Goal: Information Seeking & Learning: Compare options

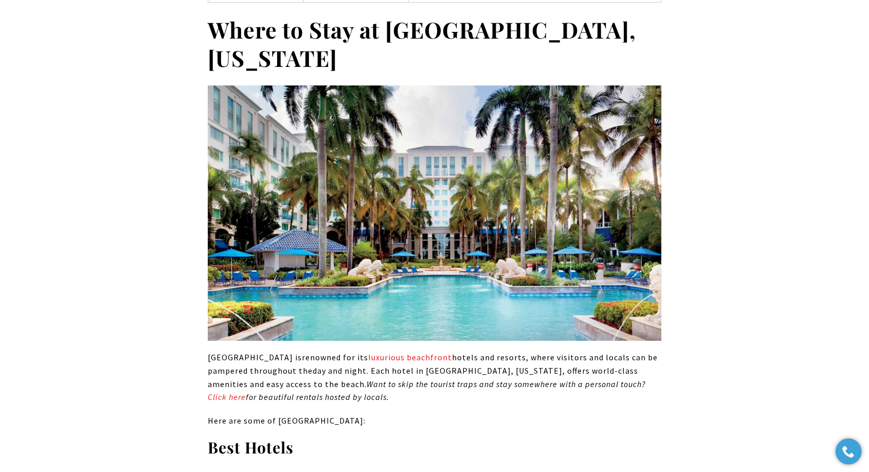
scroll to position [4230, 0]
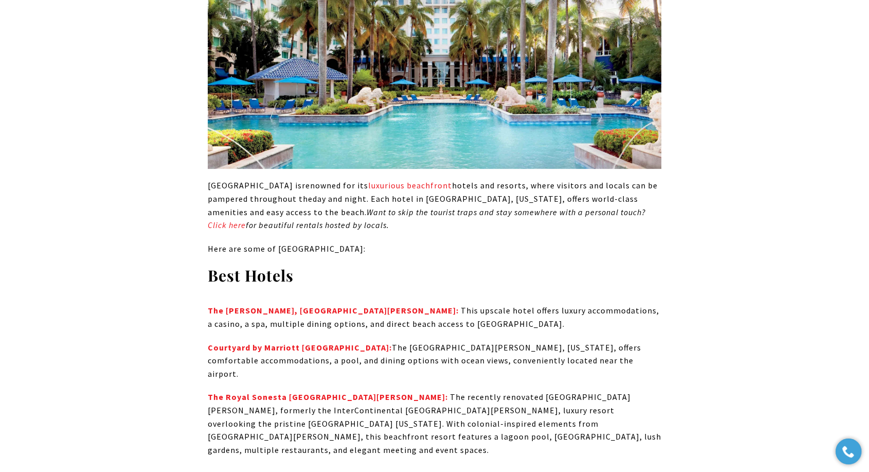
drag, startPoint x: 352, startPoint y: 109, endPoint x: 308, endPoint y: 94, distance: 46.2
click at [308, 179] on p "Isla Verde Beach is renowned for its luxurious beachfront hotels and resorts, w…" at bounding box center [435, 205] width 454 height 52
copy em "Want to skip the tourist traps and stay somewhere with a personal touch? Click …"
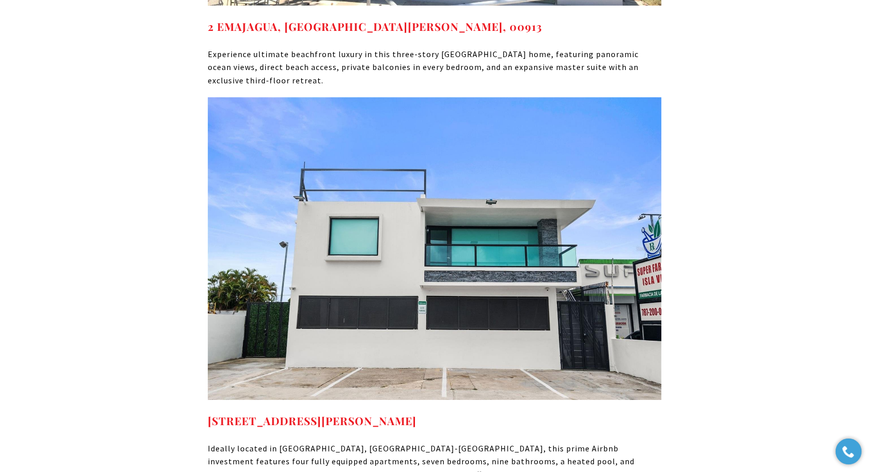
scroll to position [7602, 0]
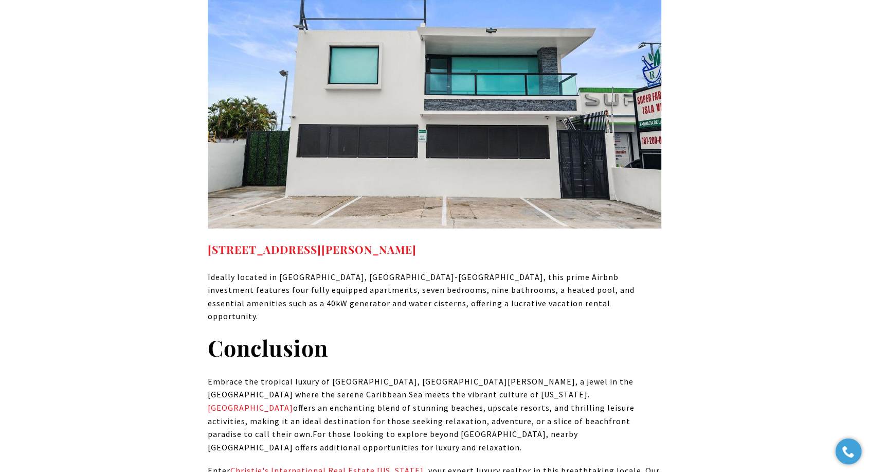
drag, startPoint x: 491, startPoint y: 289, endPoint x: 185, endPoint y: 257, distance: 307.8
copy p "With Christie's International Real Estate Puerto Rico, you'll experience unpara…"
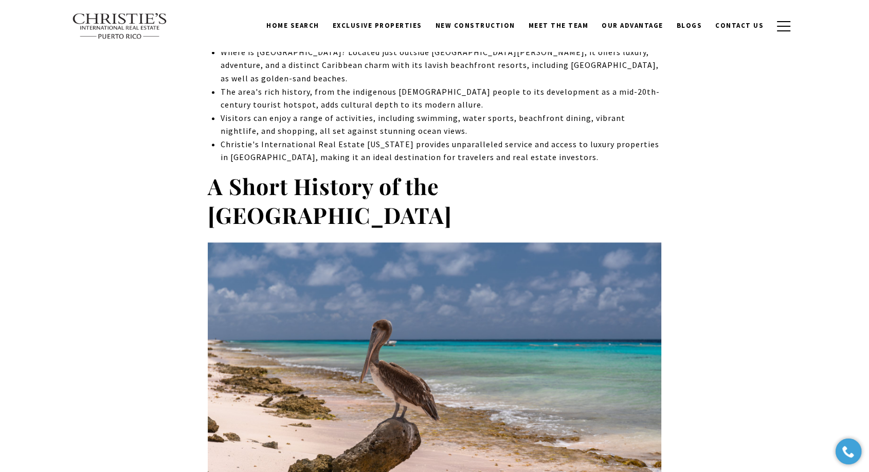
scroll to position [0, 0]
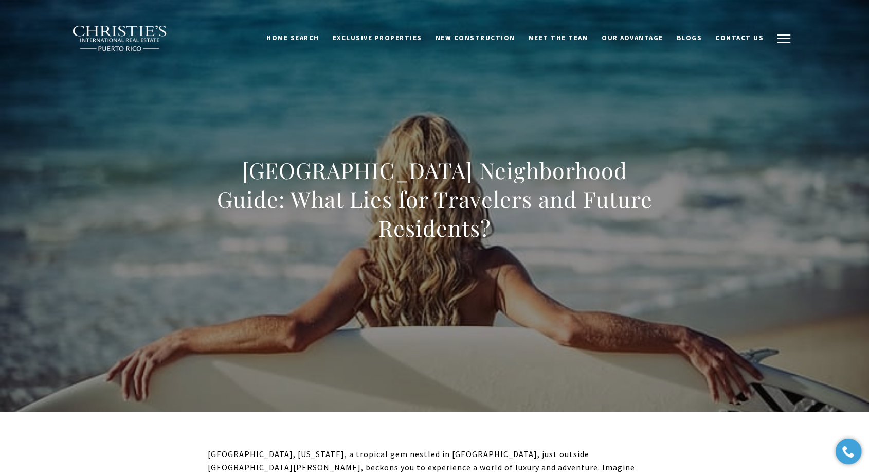
click at [772, 38] on button "button" at bounding box center [784, 39] width 27 height 30
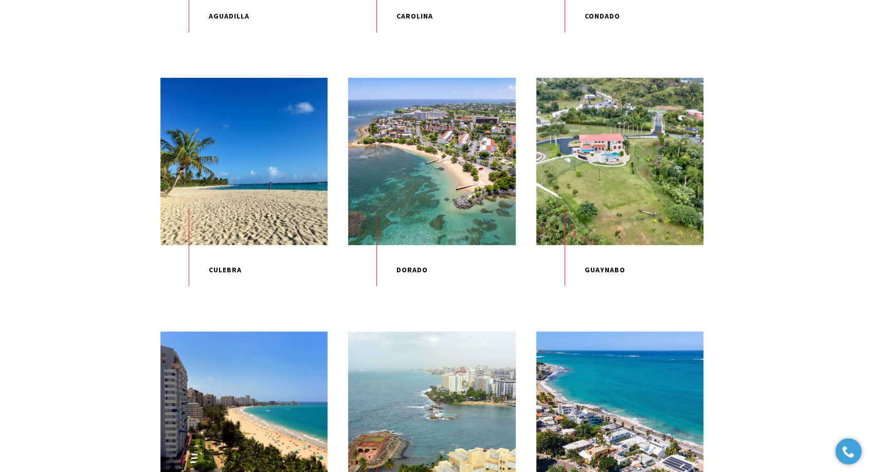
scroll to position [514, 0]
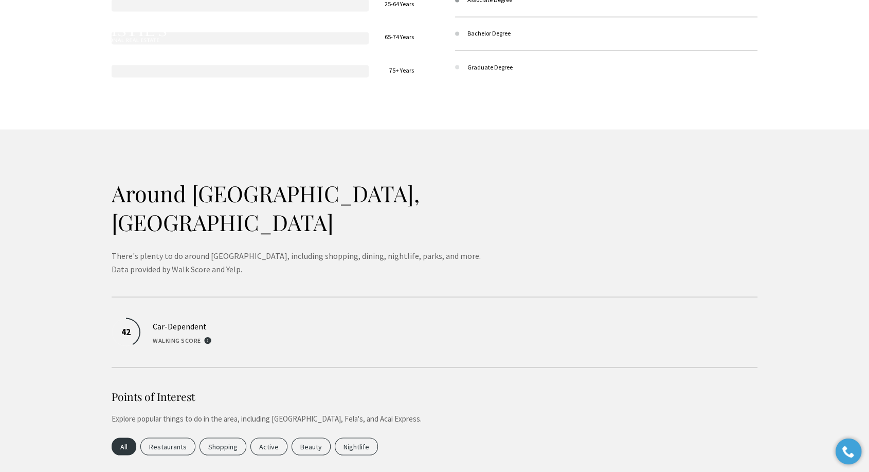
scroll to position [1829, 0]
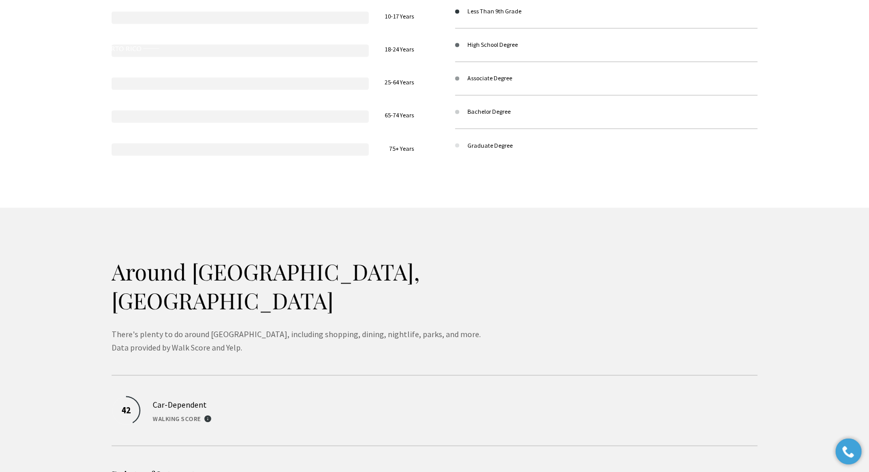
type input "**********"
type input "*********"
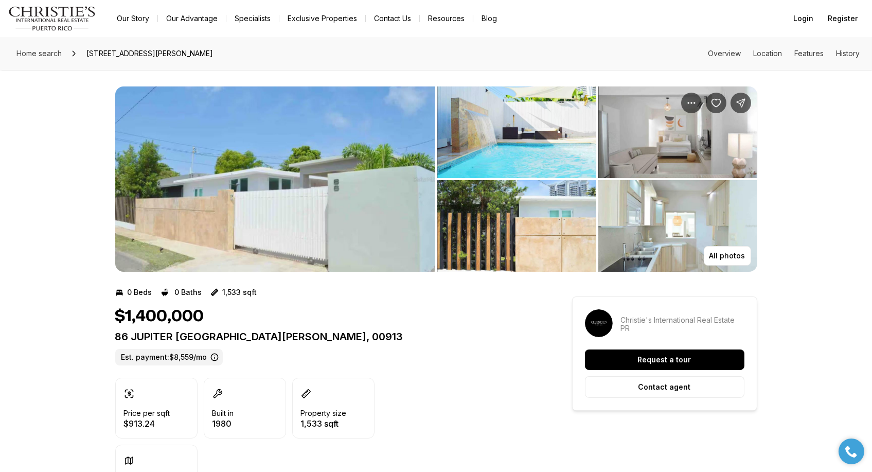
scroll to position [57, 0]
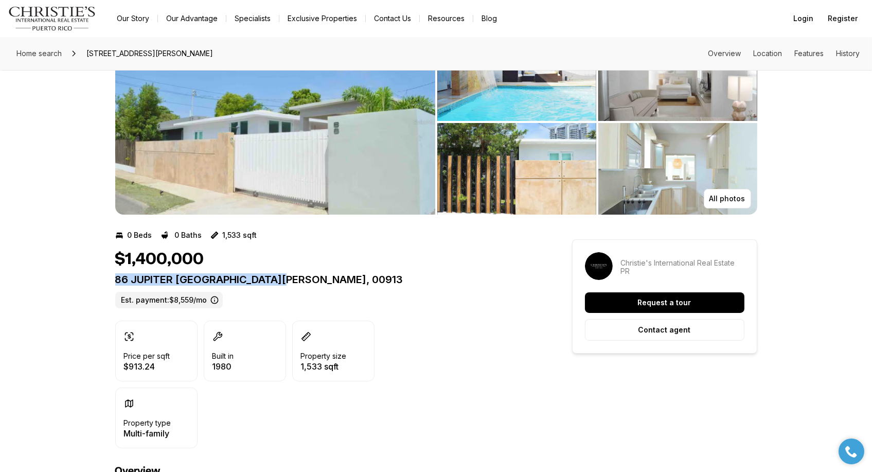
drag, startPoint x: 282, startPoint y: 278, endPoint x: 110, endPoint y: 279, distance: 172.9
copy p "86 JUPITER [GEOGRAPHIC_DATA][PERSON_NAME], 00913"
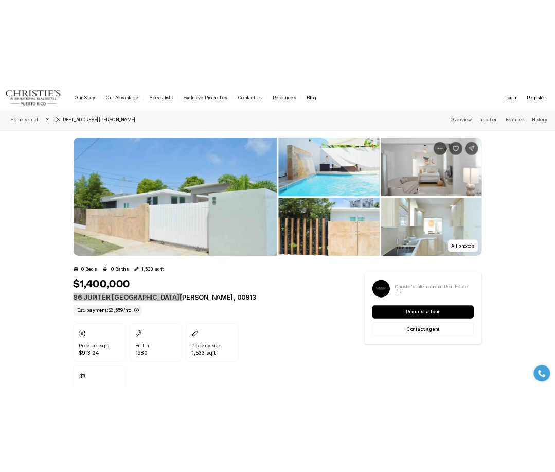
scroll to position [0, 0]
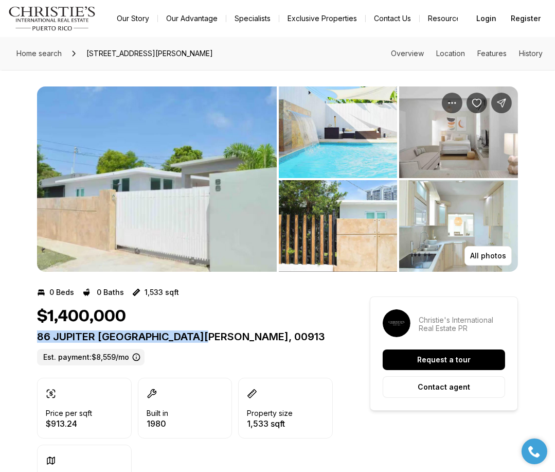
copy p "86 JUPITER [GEOGRAPHIC_DATA][PERSON_NAME], 00913"
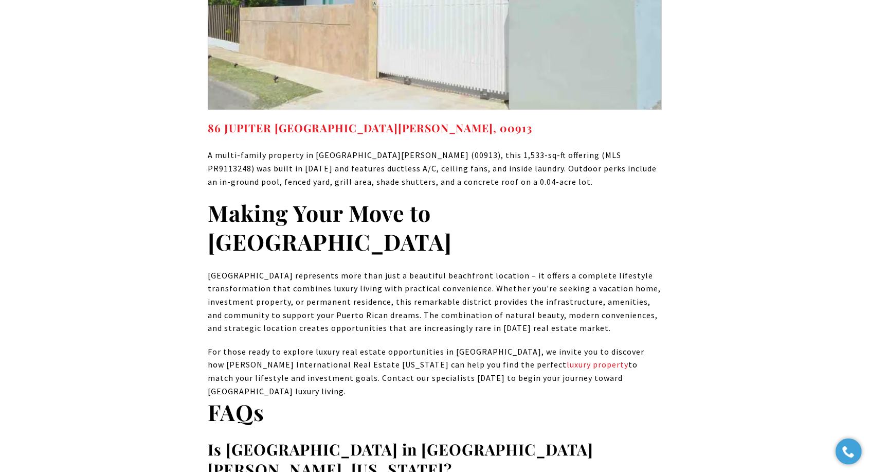
scroll to position [8060, 0]
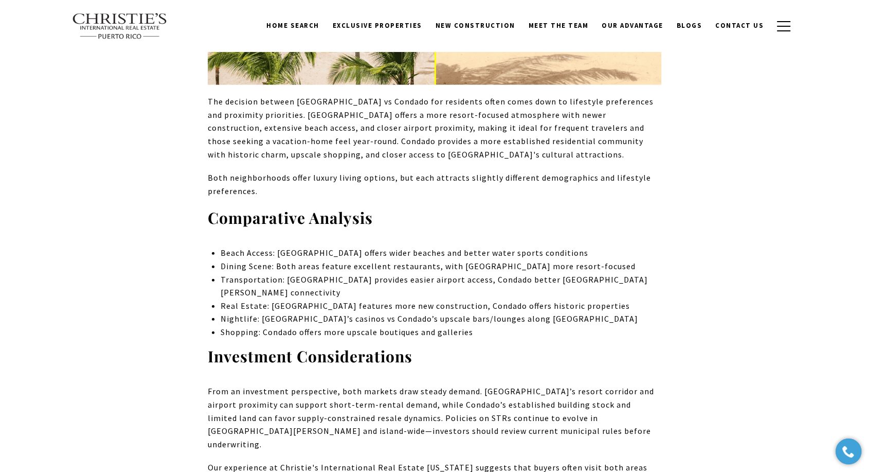
scroll to position [6174, 0]
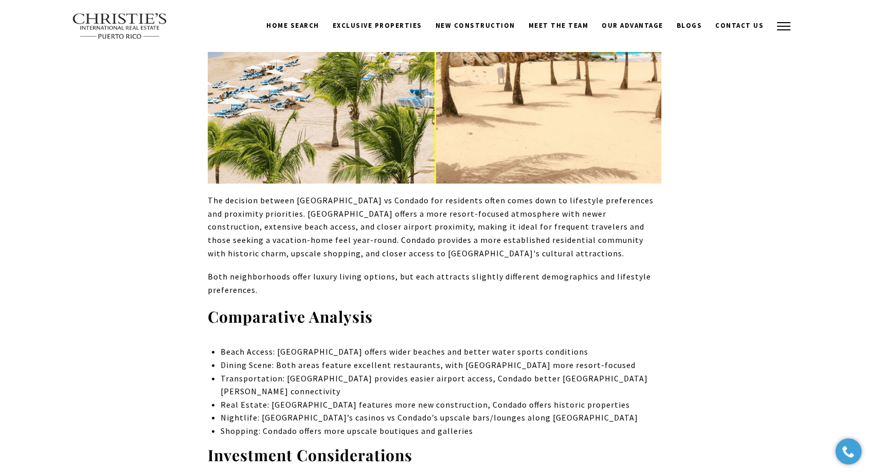
click at [783, 26] on span "button" at bounding box center [783, 26] width 13 height 1
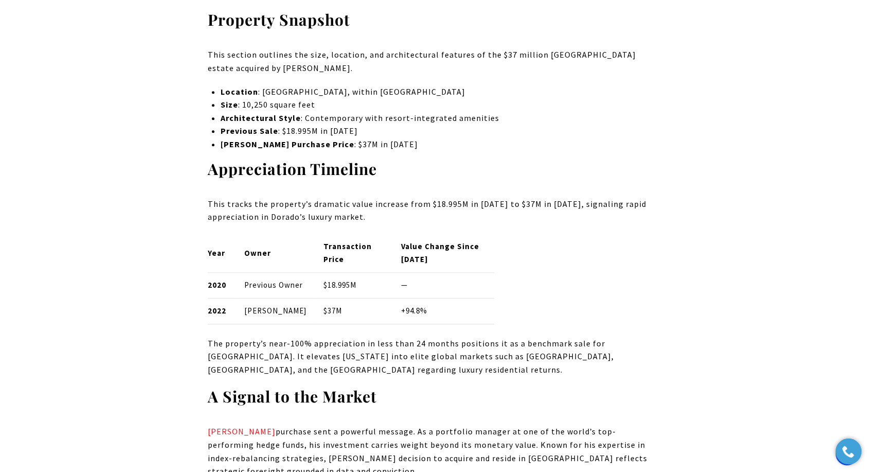
scroll to position [1200, 0]
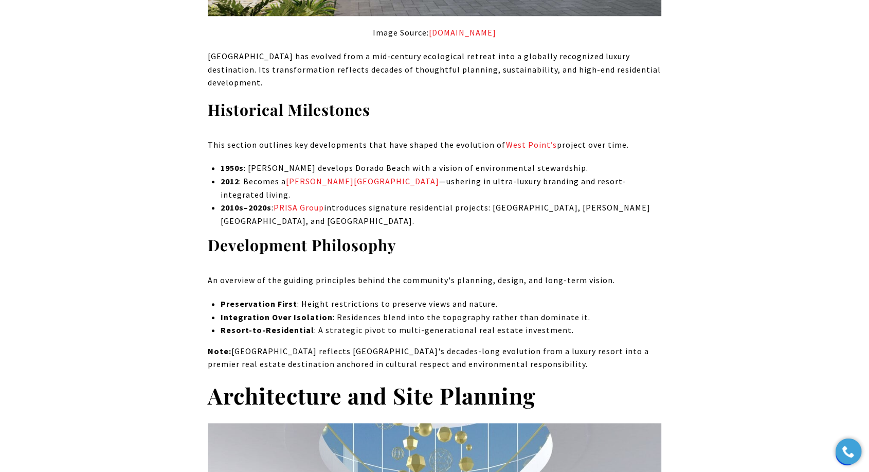
scroll to position [1086, 0]
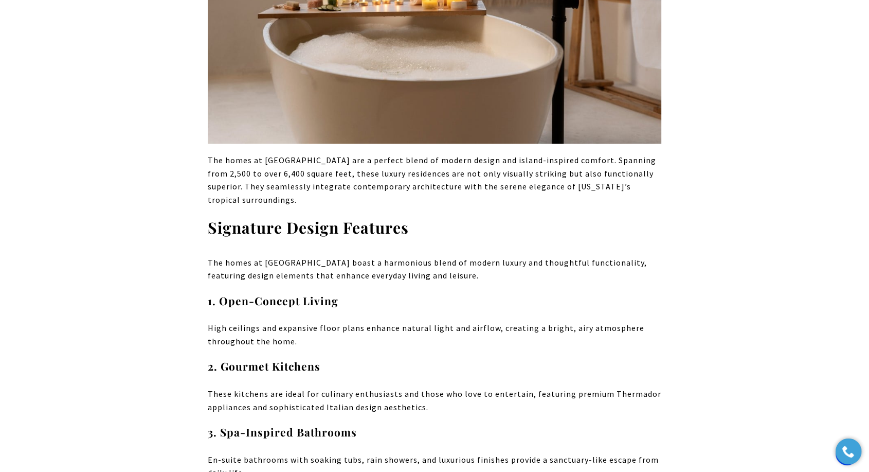
scroll to position [1743, 0]
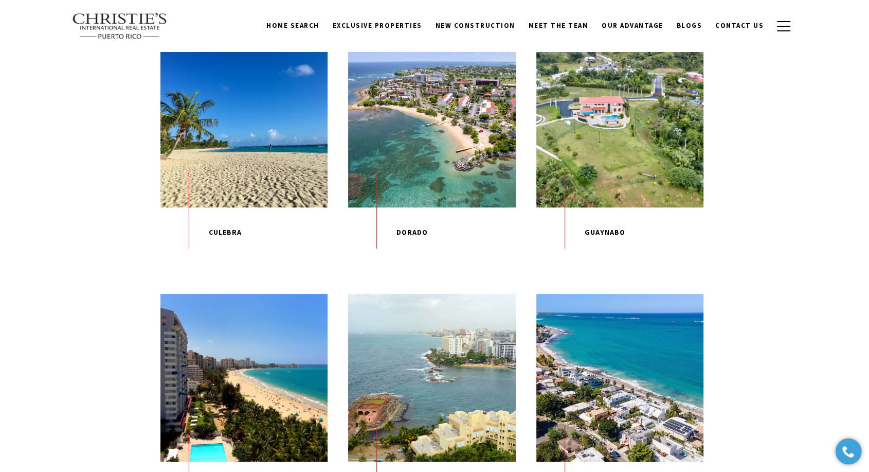
scroll to position [286, 0]
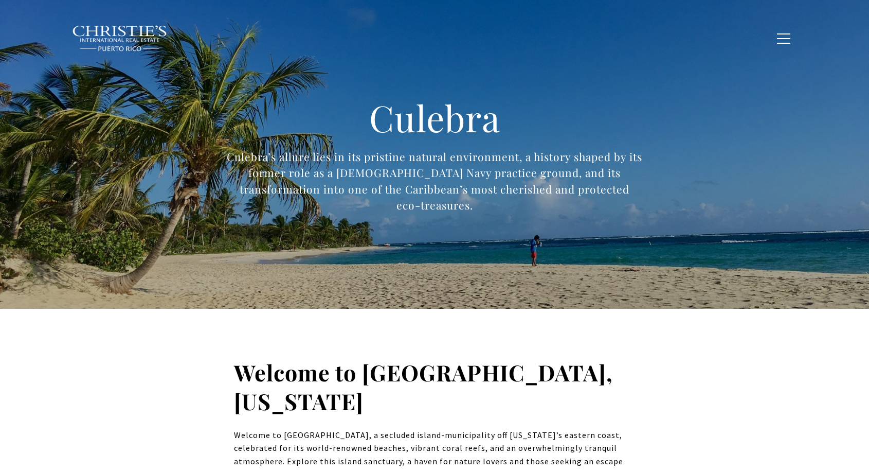
type input "**********"
type input "*********"
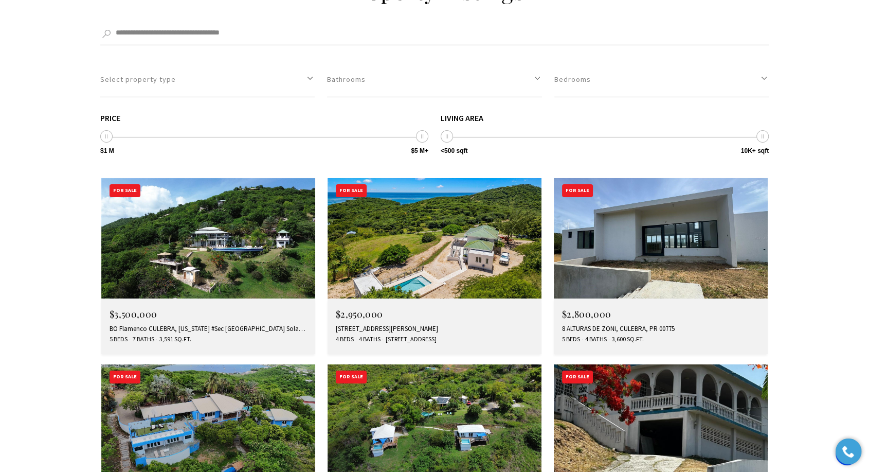
scroll to position [3372, 0]
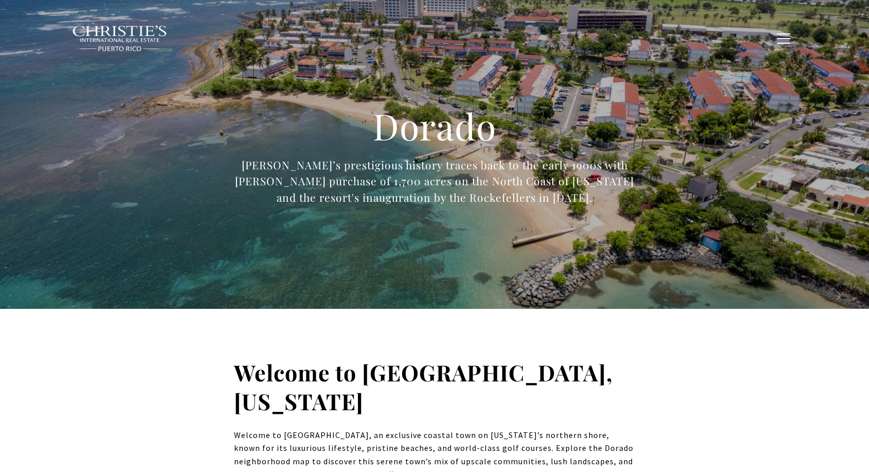
type input "**********"
type input "*********"
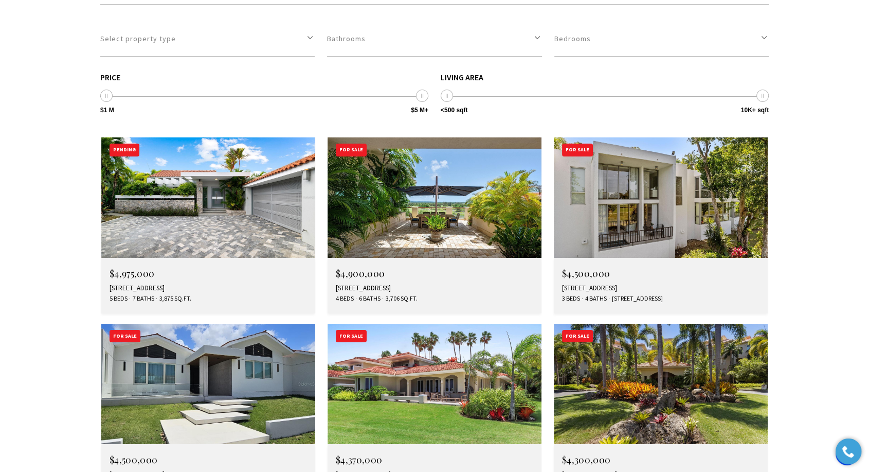
scroll to position [3651, 0]
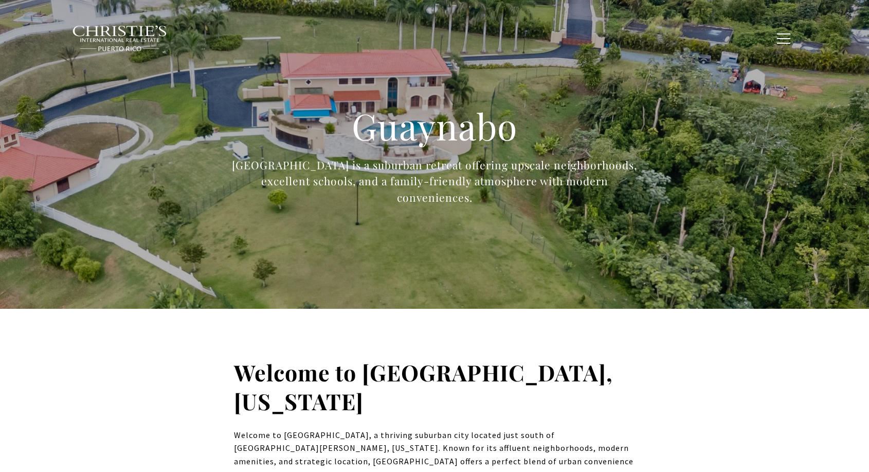
type input "**********"
type input "*********"
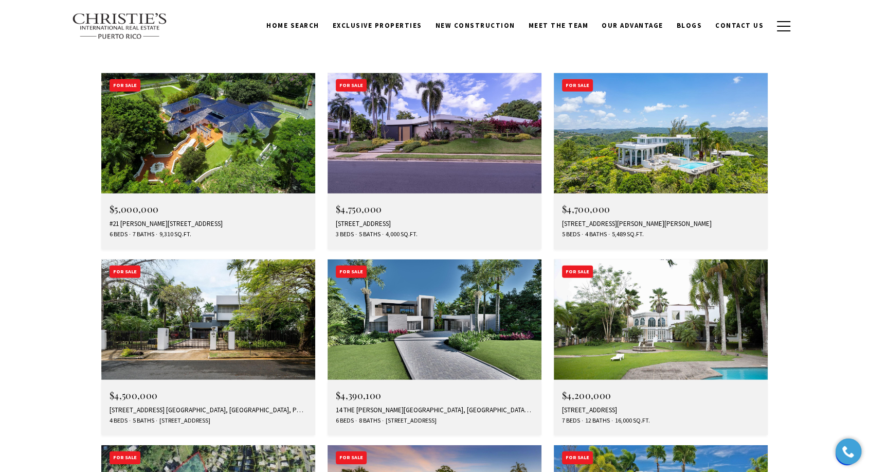
scroll to position [2952, 0]
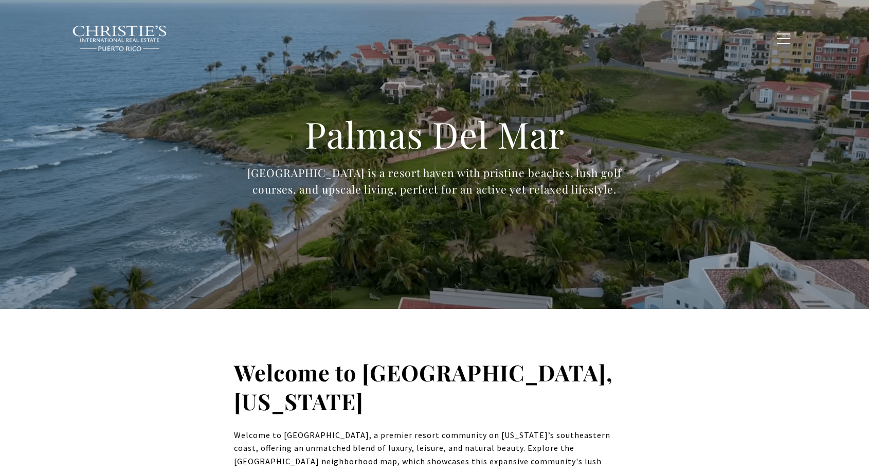
type input "**********"
type input "*********"
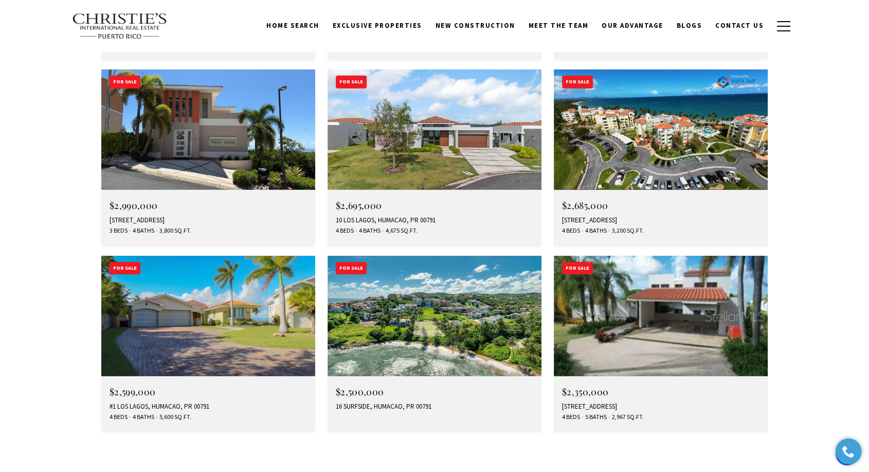
scroll to position [2960, 0]
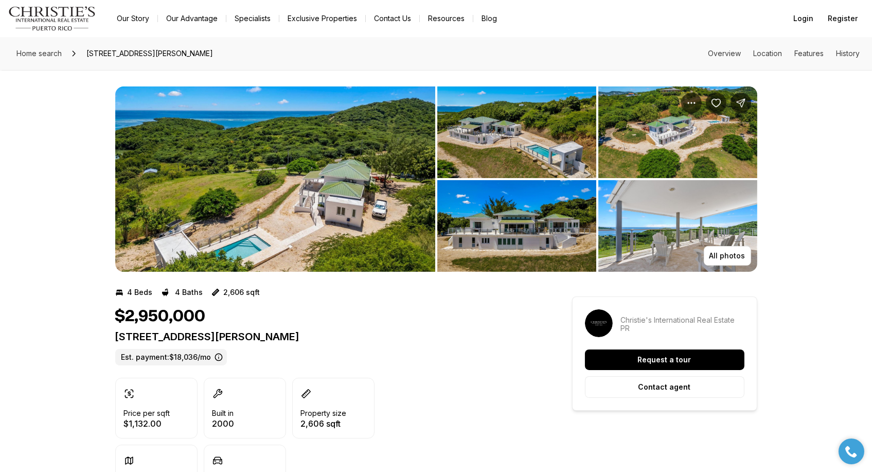
click at [232, 337] on p "Lot 21, Frailes Ward LAS PELAS CULEBRA PR, 00775" at bounding box center [325, 336] width 420 height 12
copy p "Lot 21, Frailes Ward LAS PELAS CULEBRA PR, 00775"
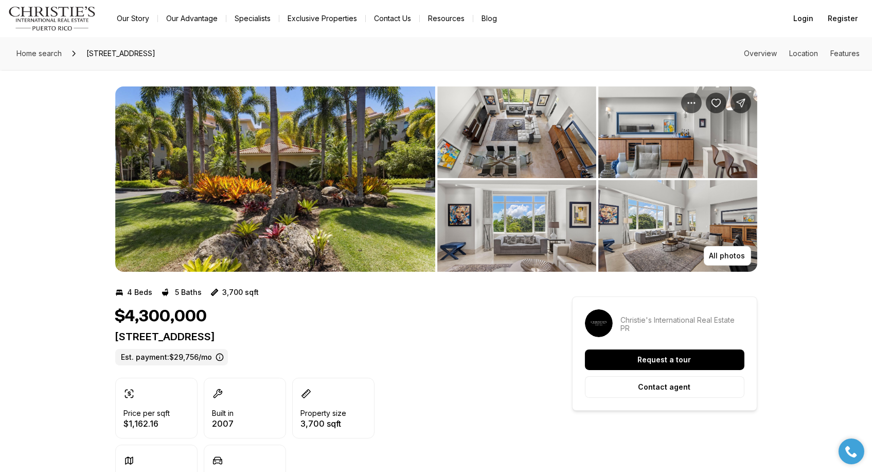
click at [255, 338] on p "[STREET_ADDRESS]" at bounding box center [325, 336] width 420 height 12
copy p "[STREET_ADDRESS]"
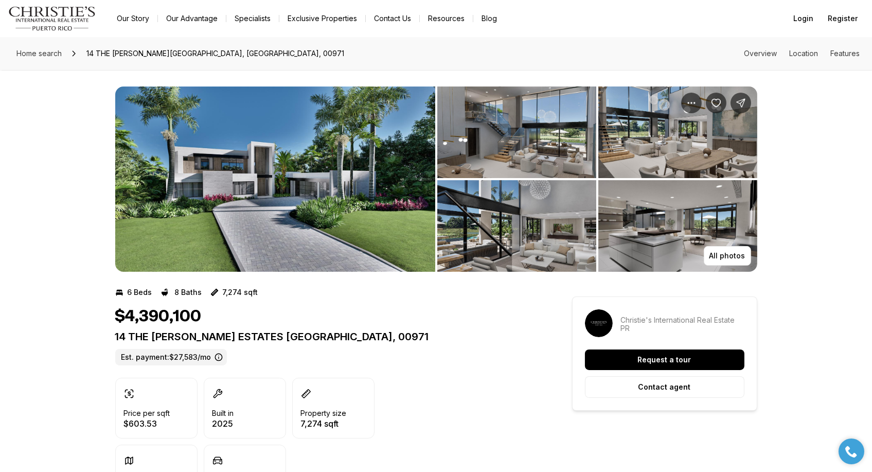
click at [257, 337] on p "14 THE [PERSON_NAME] ESTATES [GEOGRAPHIC_DATA], 00971" at bounding box center [325, 336] width 420 height 12
copy p "14 THE [PERSON_NAME] ESTATES [GEOGRAPHIC_DATA], 00971"
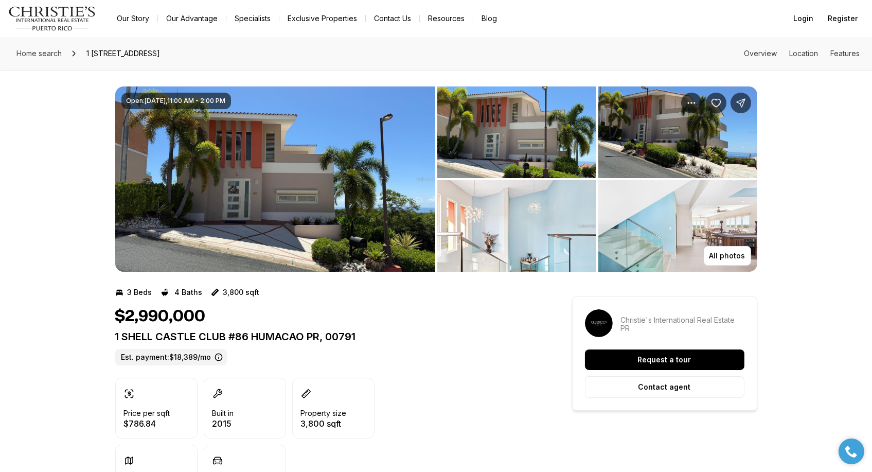
click at [267, 336] on p "1 SHELL CASTLE CLUB #86 HUMACAO PR, 00791" at bounding box center [325, 336] width 420 height 12
copy p "1 SHELL CASTLE CLUB #86 HUMACAO PR, 00791"
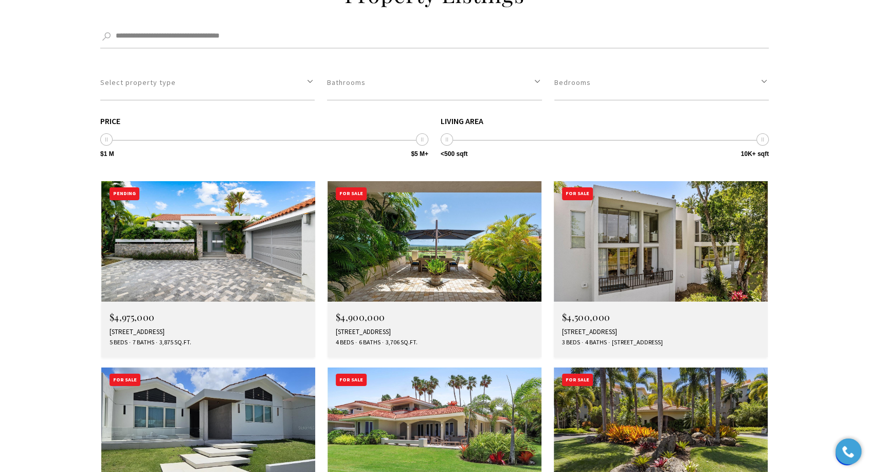
scroll to position [3642, 0]
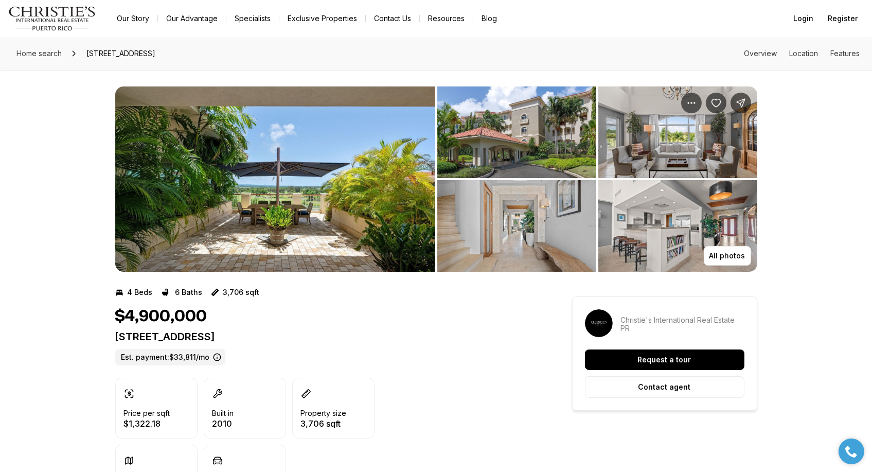
click at [257, 338] on p "[STREET_ADDRESS]" at bounding box center [325, 336] width 420 height 12
copy p "[STREET_ADDRESS]"
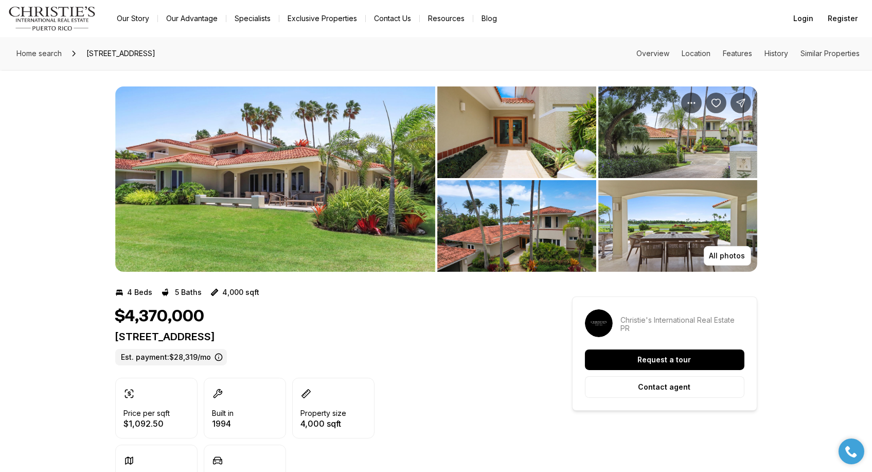
click at [266, 340] on p "#5 THE GREENS ST DORADO PR, 00646" at bounding box center [325, 336] width 420 height 12
copy p "#5 THE GREENS ST DORADO PR, 00646"
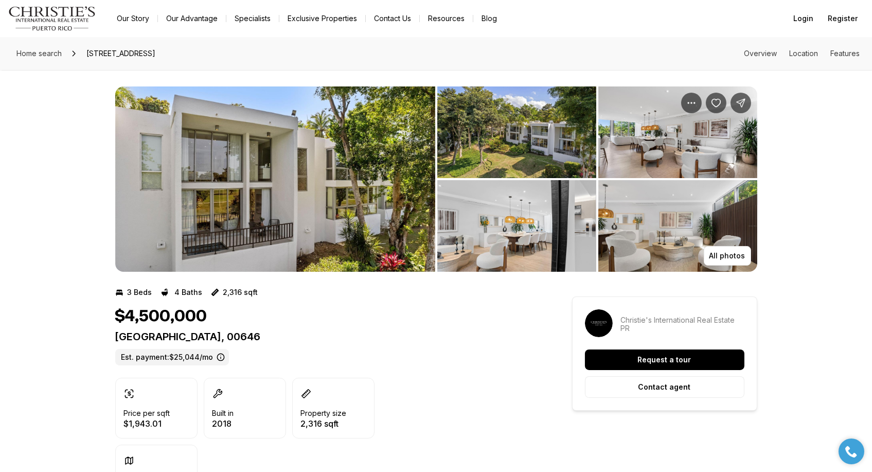
click at [266, 330] on div "$4,500,000 2613 VILLAS DORADO ESTATES DORADO PR, 00646 Est. payment: $25,044/mo" at bounding box center [325, 336] width 420 height 59
copy p "2613 VILLAS DORADO ESTATES DORADO PR, 00646"
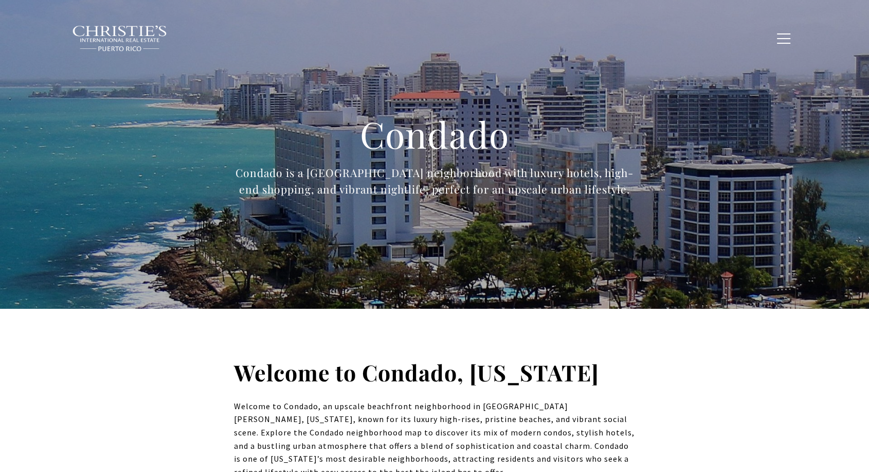
type input "**********"
type input "*********"
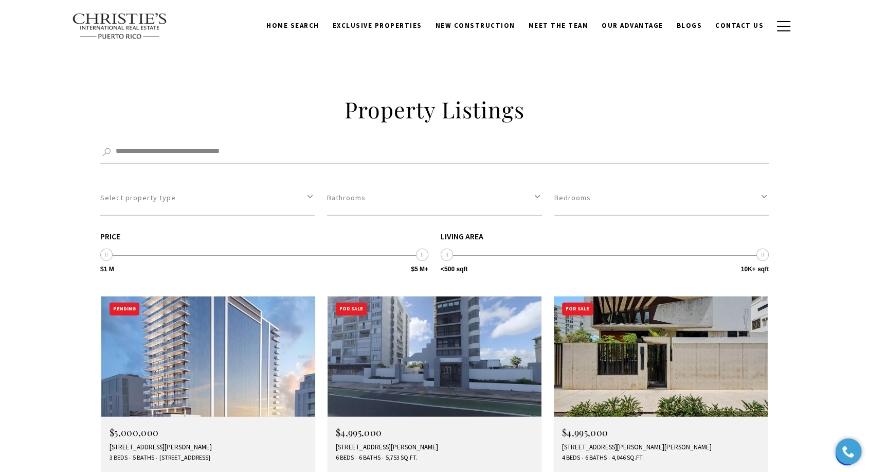
scroll to position [2801, 0]
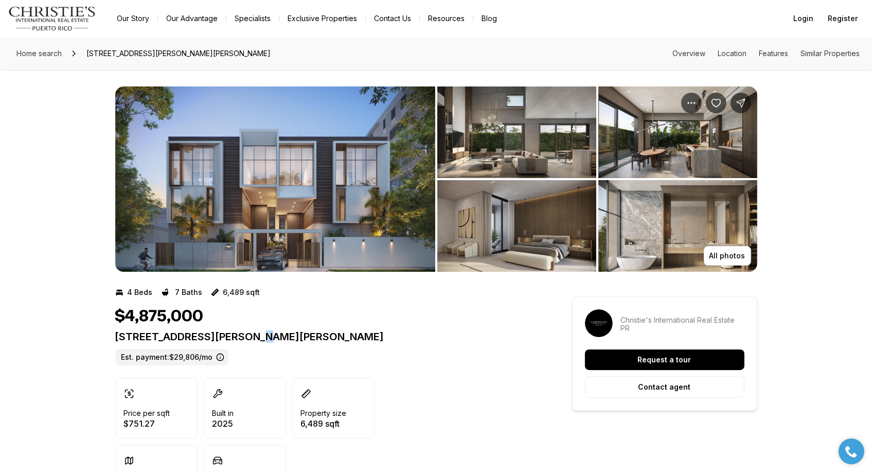
click at [261, 338] on p "1365 WILSON AVENUE EAST, HAVEN THE RESIDENCES SAN JUAN PR, 00907" at bounding box center [325, 336] width 420 height 12
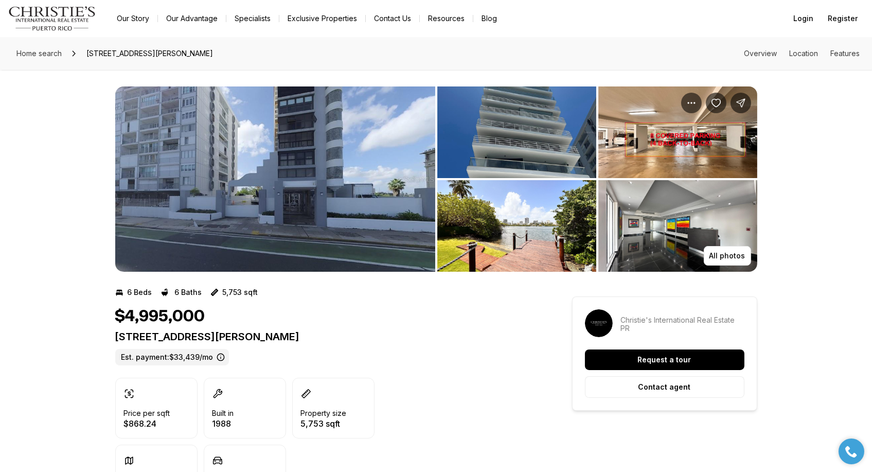
click at [233, 337] on p "[STREET_ADDRESS][PERSON_NAME]" at bounding box center [325, 336] width 420 height 12
click at [233, 336] on p "[STREET_ADDRESS][PERSON_NAME]" at bounding box center [325, 336] width 420 height 12
copy p "[STREET_ADDRESS][PERSON_NAME]"
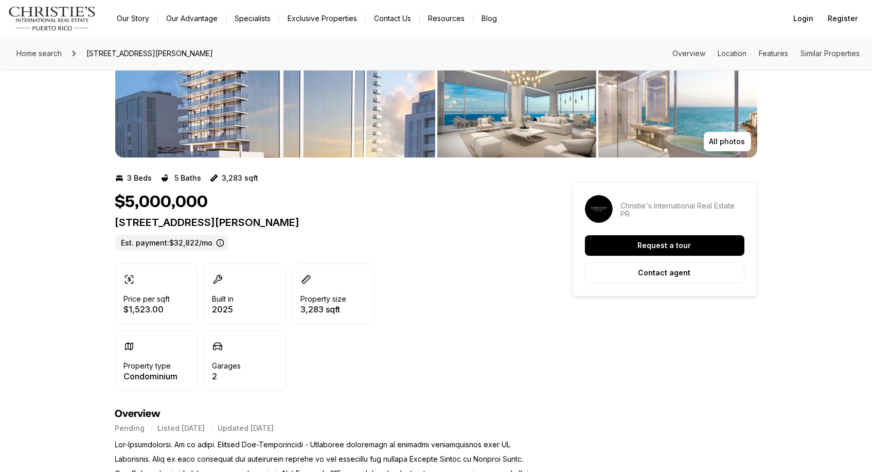
click at [381, 222] on p "[STREET_ADDRESS][PERSON_NAME]" at bounding box center [325, 222] width 420 height 12
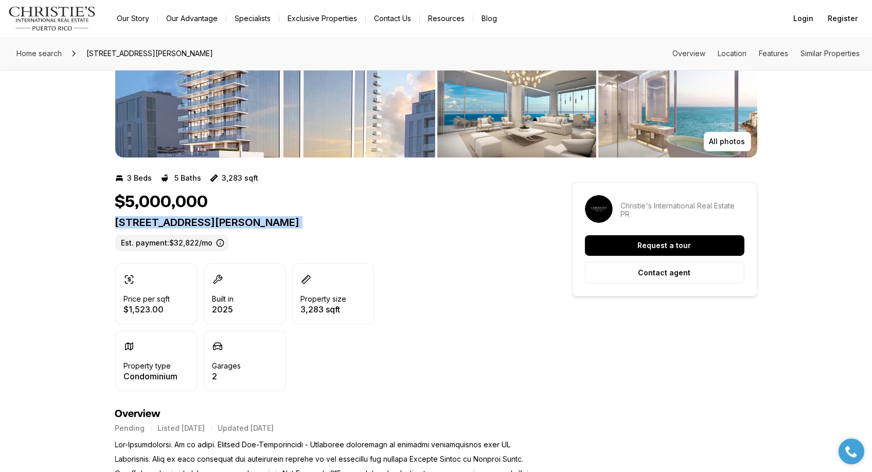
click at [381, 222] on p "[STREET_ADDRESS][PERSON_NAME]" at bounding box center [325, 222] width 420 height 12
copy p "[STREET_ADDRESS][PERSON_NAME]"
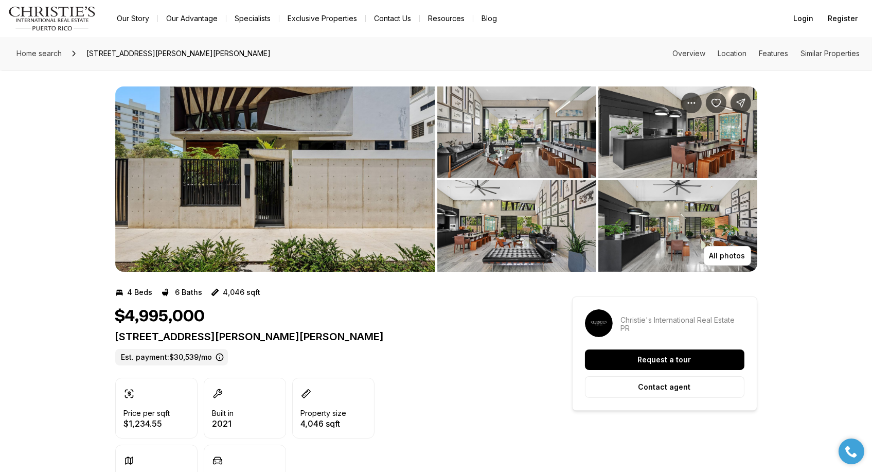
click at [234, 332] on p "[STREET_ADDRESS][PERSON_NAME][PERSON_NAME]" at bounding box center [325, 336] width 420 height 12
copy p "[STREET_ADDRESS][PERSON_NAME][PERSON_NAME]"
